Goal: Transaction & Acquisition: Purchase product/service

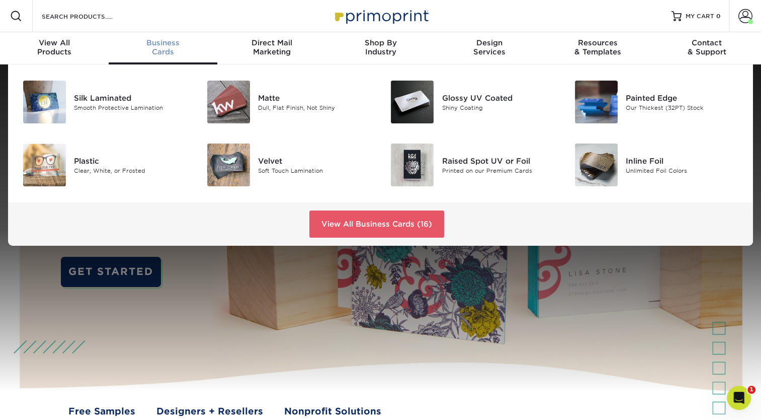
click at [157, 50] on div "Business Cards" at bounding box center [163, 47] width 109 height 18
click at [393, 224] on link "View All Business Cards (16)" at bounding box center [376, 223] width 135 height 27
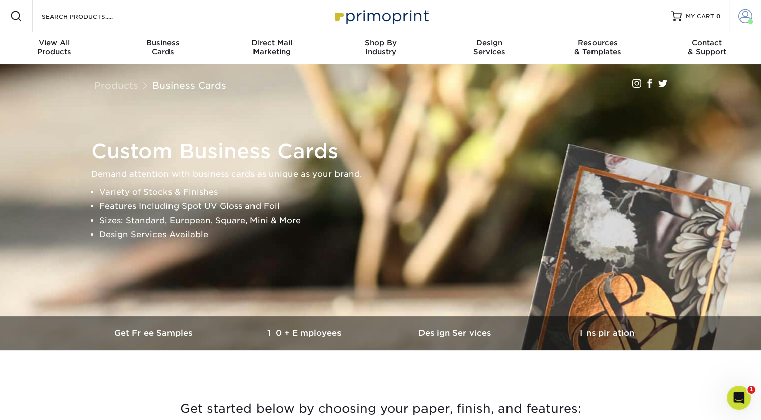
click at [747, 18] on span at bounding box center [745, 16] width 14 height 14
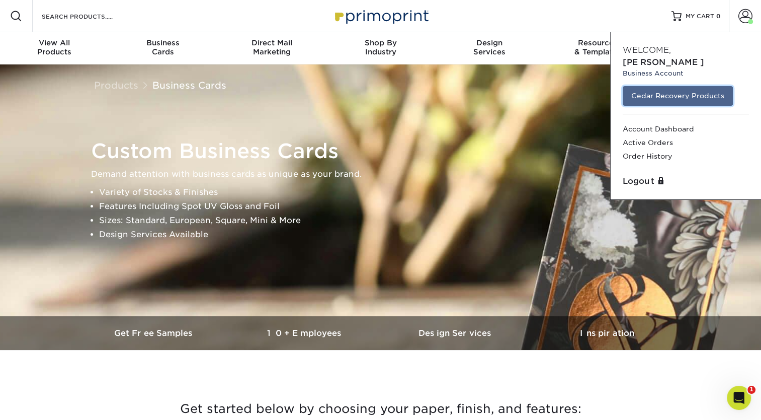
click at [702, 86] on link "Cedar Recovery Products" at bounding box center [678, 95] width 110 height 19
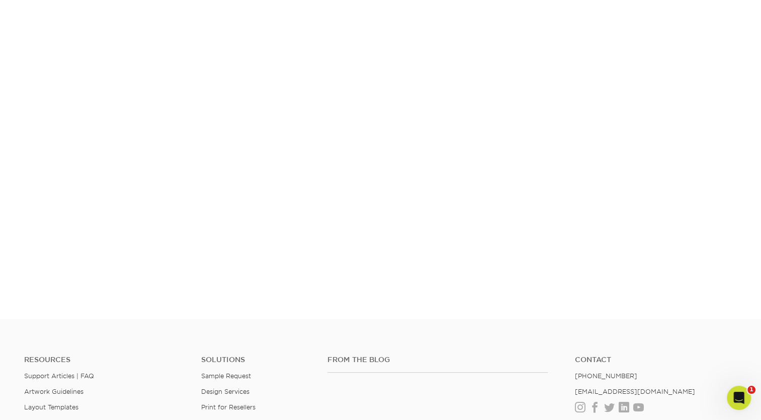
scroll to position [149, 0]
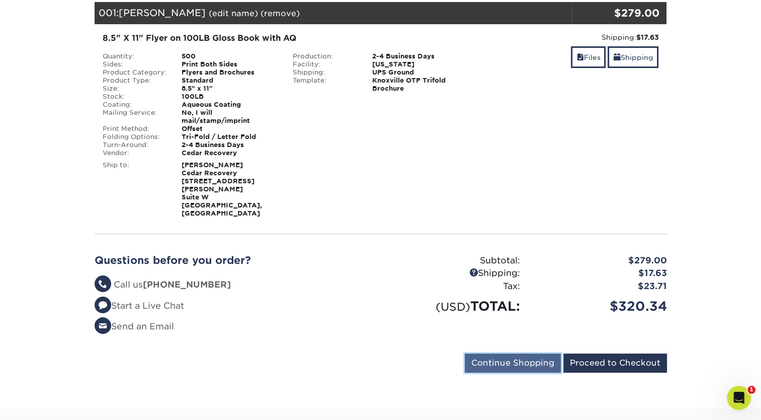
click at [525, 353] on input "Continue Shopping" at bounding box center [513, 362] width 96 height 19
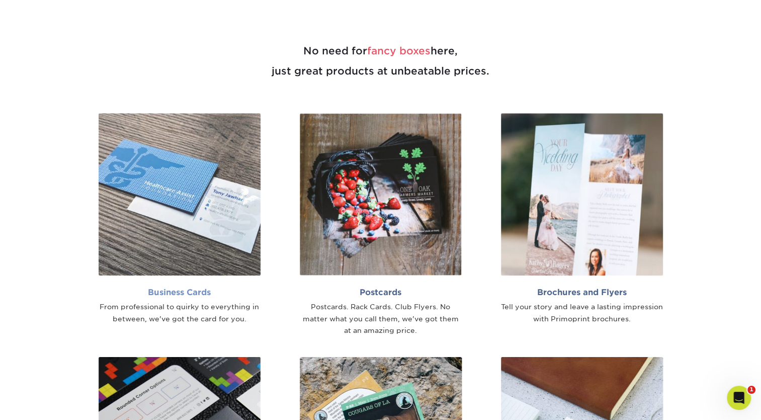
scroll to position [553, 0]
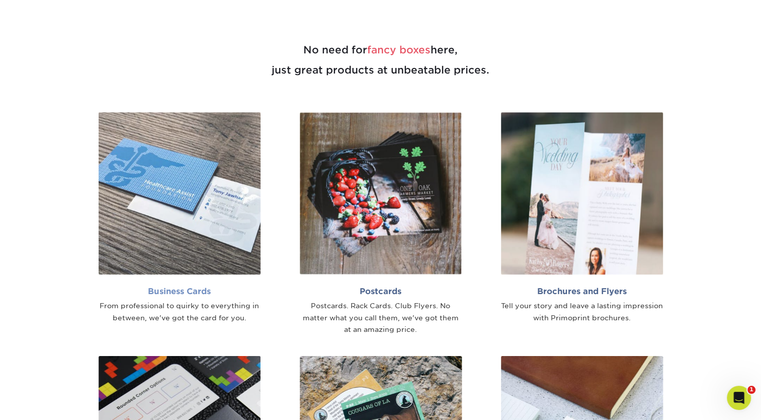
click at [216, 209] on img at bounding box center [180, 193] width 162 height 162
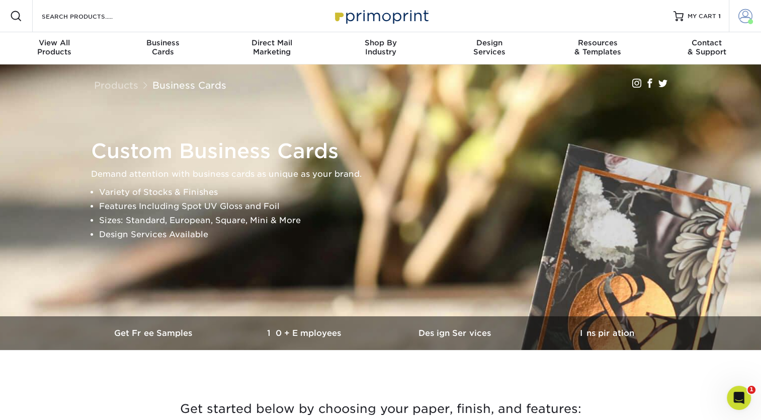
click at [742, 18] on span at bounding box center [745, 16] width 14 height 14
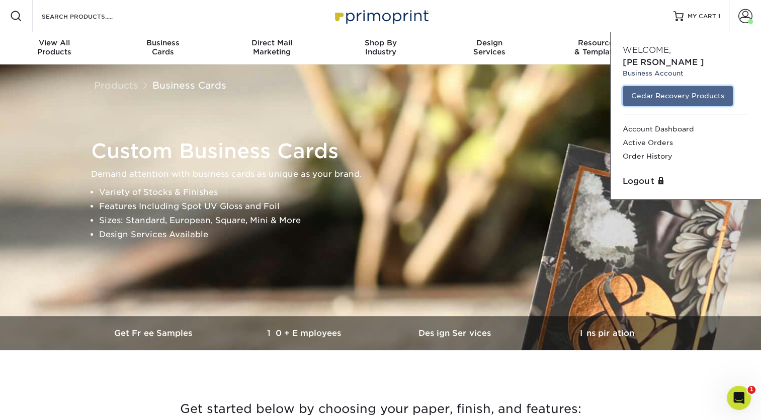
click at [668, 88] on link "Cedar Recovery Products" at bounding box center [678, 95] width 110 height 19
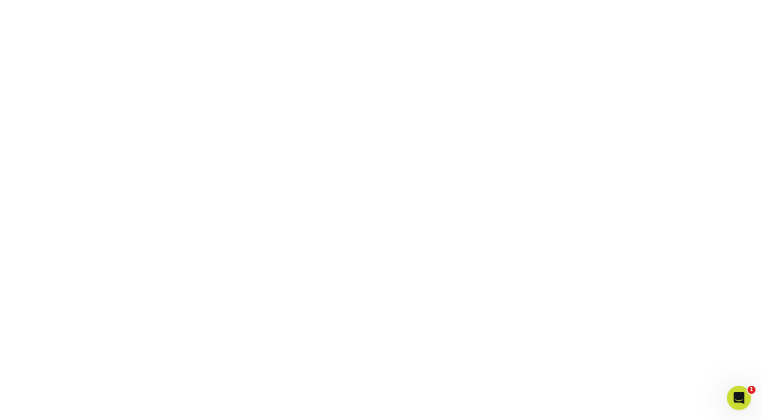
scroll to position [149, 0]
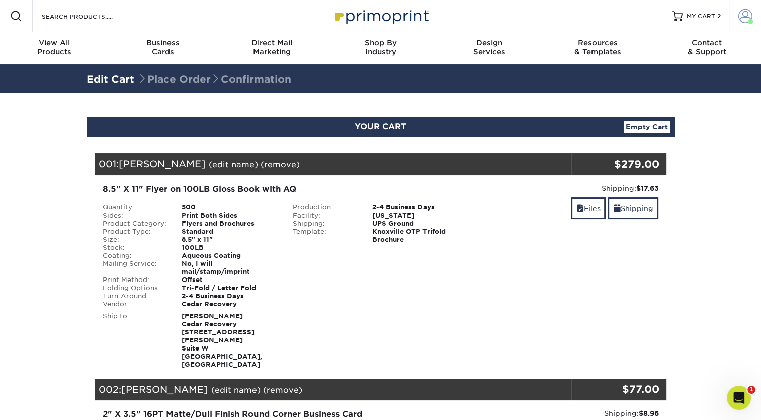
click at [743, 15] on span at bounding box center [745, 16] width 14 height 14
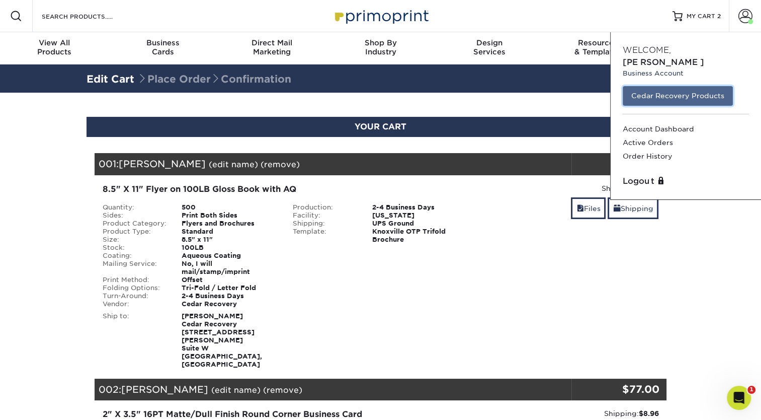
click at [673, 86] on link "Cedar Recovery Products" at bounding box center [678, 95] width 110 height 19
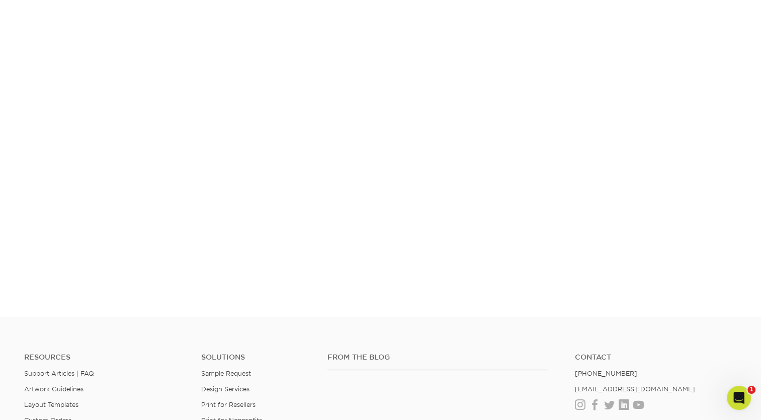
scroll to position [149, 0]
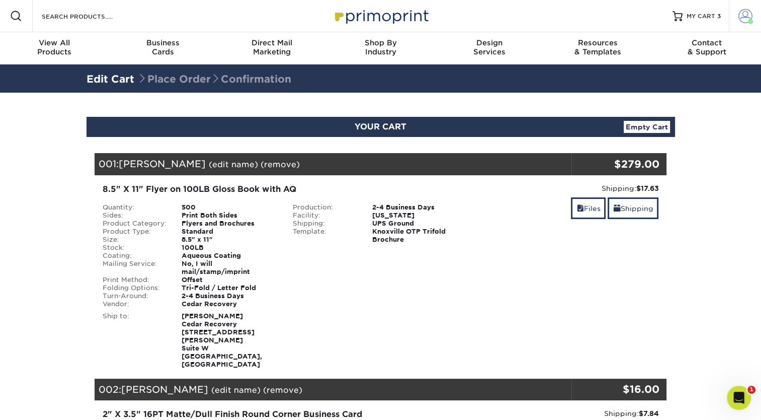
click at [746, 11] on span at bounding box center [745, 16] width 14 height 14
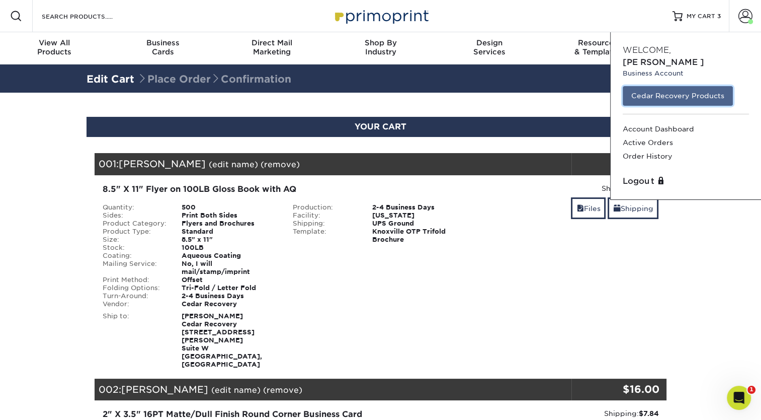
click at [685, 86] on link "Cedar Recovery Products" at bounding box center [678, 95] width 110 height 19
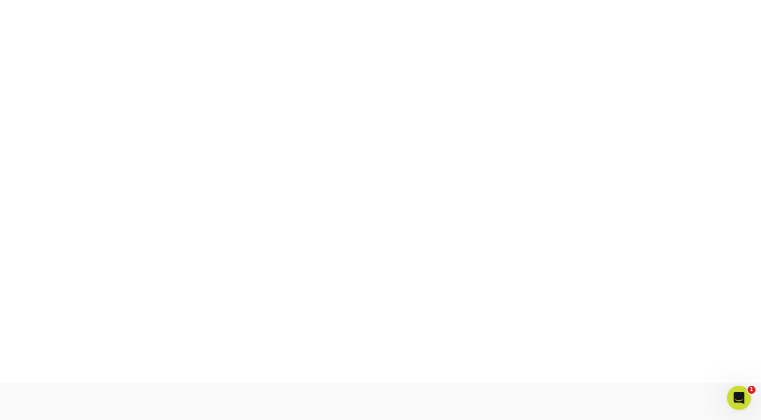
scroll to position [149, 0]
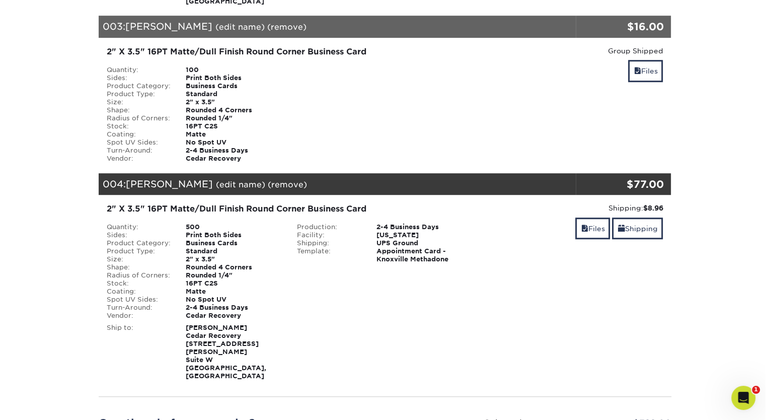
scroll to position [604, 0]
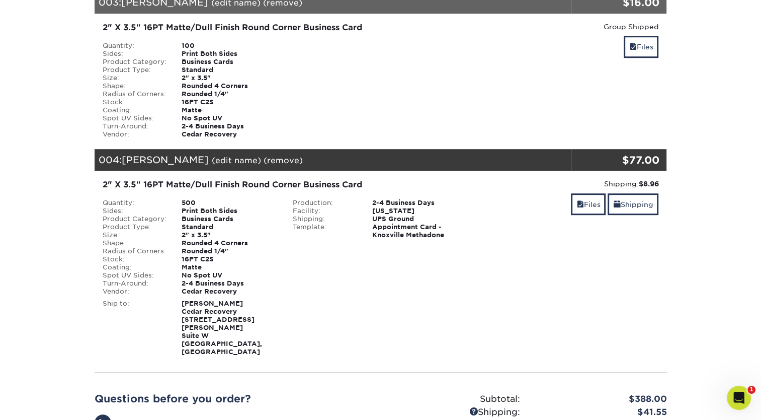
click at [350, 149] on div "004: Lisa Case (edit name) (remove) Are you sure you want to remove this produc…" at bounding box center [333, 160] width 477 height 22
click at [264, 155] on link "(remove)" at bounding box center [283, 160] width 39 height 10
click at [481, 155] on link "No" at bounding box center [487, 160] width 12 height 10
click at [212, 155] on link "(edit name)" at bounding box center [236, 160] width 49 height 10
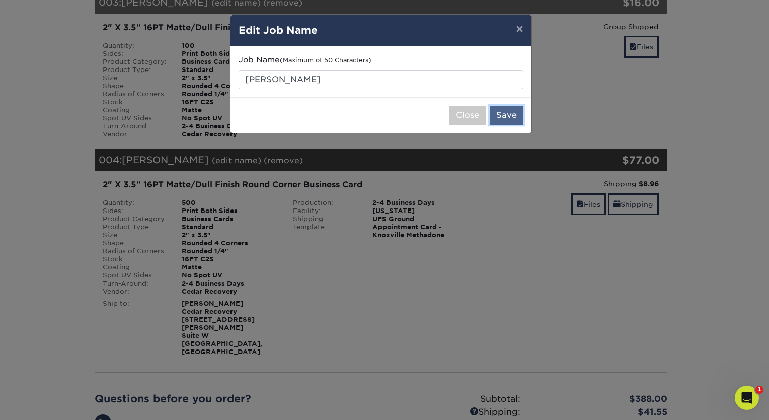
click at [497, 116] on button "Save" at bounding box center [506, 115] width 34 height 19
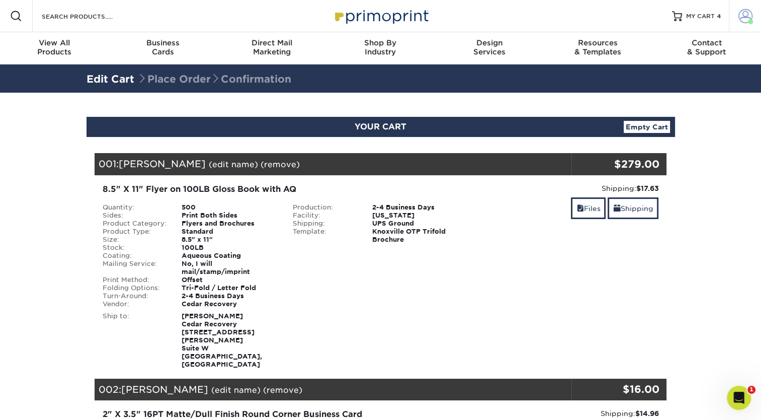
click at [750, 13] on span at bounding box center [745, 16] width 14 height 14
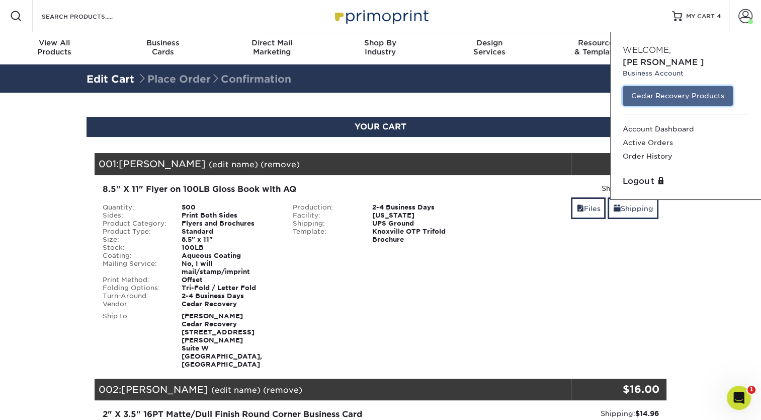
click at [669, 86] on link "Cedar Recovery Products" at bounding box center [678, 95] width 110 height 19
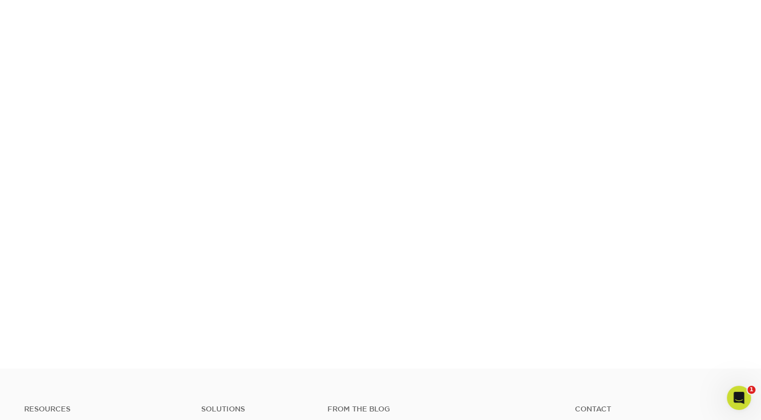
scroll to position [149, 0]
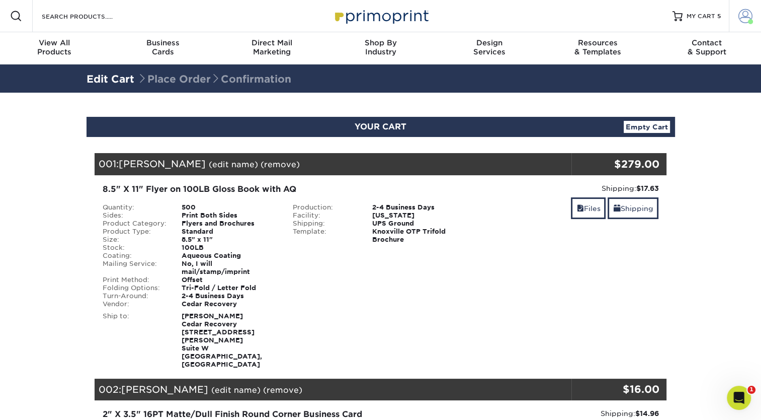
click at [741, 17] on span at bounding box center [745, 16] width 14 height 14
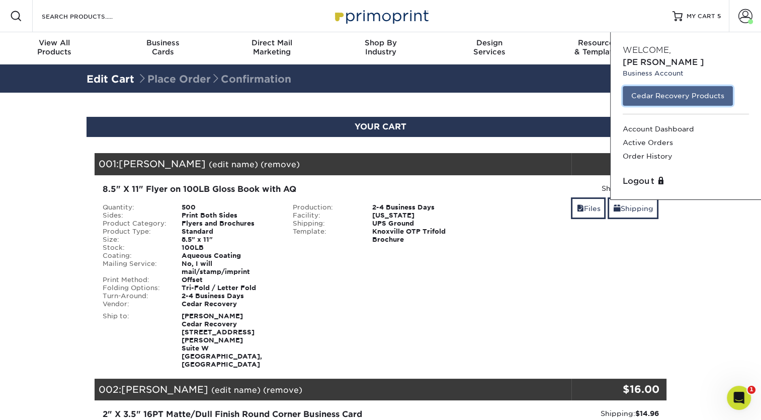
click at [673, 86] on link "Cedar Recovery Products" at bounding box center [678, 95] width 110 height 19
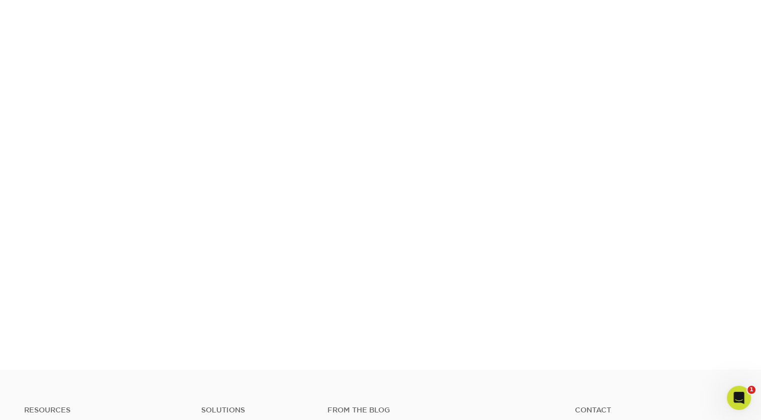
scroll to position [149, 0]
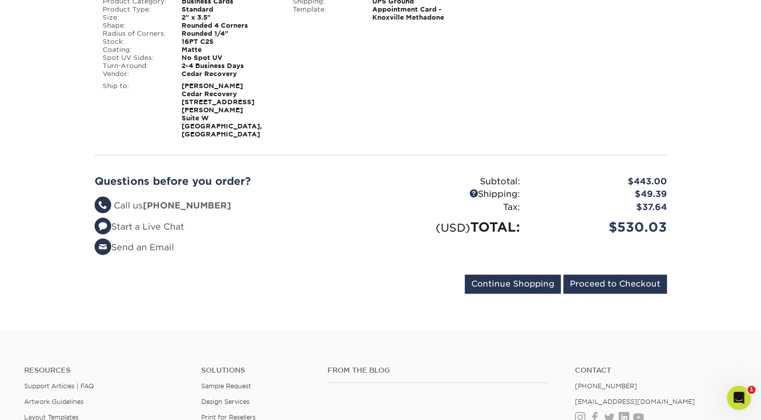
scroll to position [1207, 0]
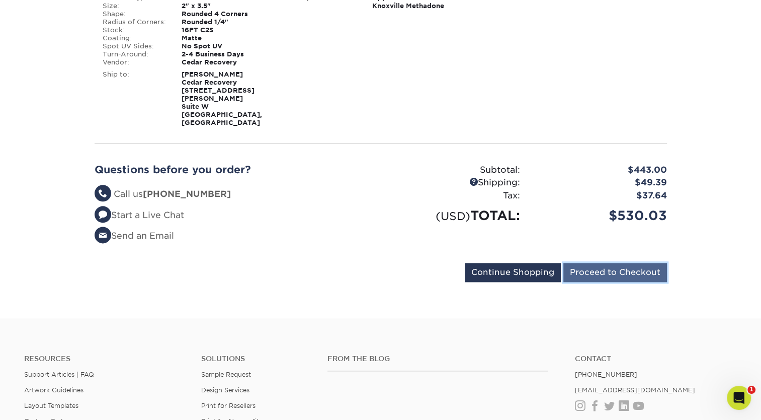
click at [602, 263] on input "Proceed to Checkout" at bounding box center [615, 272] width 104 height 19
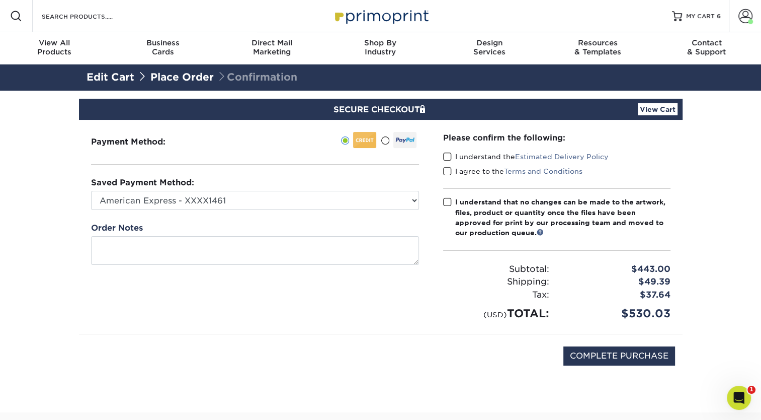
click at [447, 154] on span at bounding box center [447, 157] width 9 height 10
click at [0, 0] on input "I understand the Estimated Delivery Policy" at bounding box center [0, 0] width 0 height 0
click at [447, 169] on span at bounding box center [447, 172] width 9 height 10
click at [0, 0] on input "I agree to the Terms and Conditions" at bounding box center [0, 0] width 0 height 0
click at [447, 203] on span at bounding box center [447, 202] width 9 height 10
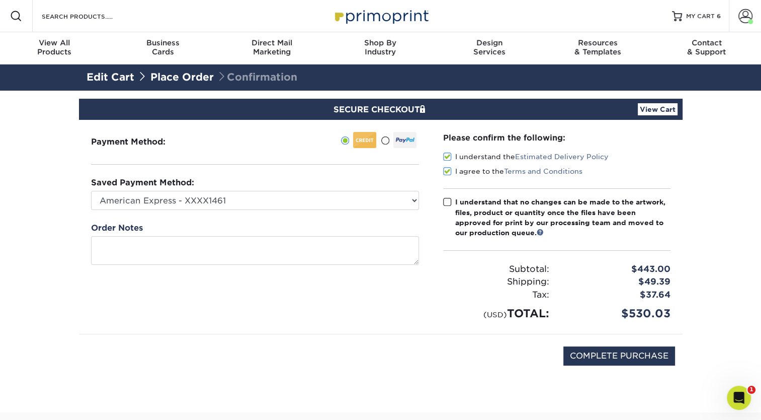
click at [0, 0] on input "I understand that no changes can be made to the artwork, files, product or quan…" at bounding box center [0, 0] width 0 height 0
click at [624, 359] on input "COMPLETE PURCHASE" at bounding box center [619, 355] width 112 height 19
type input "PROCESSING, PLEASE WAIT..."
